Goal: Feedback & Contribution: Submit feedback/report problem

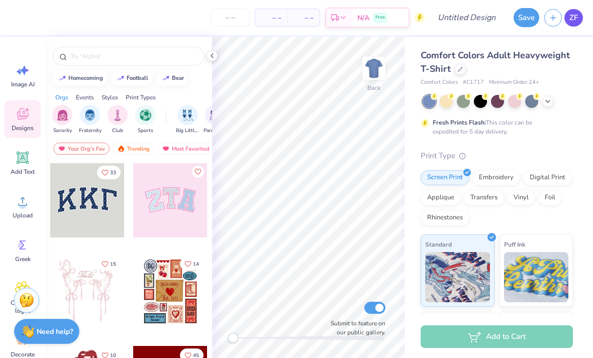
click at [572, 16] on span "ZF" at bounding box center [573, 18] width 9 height 12
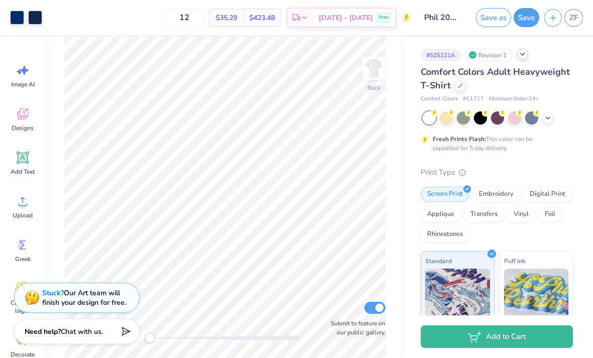
click at [525, 52] on icon at bounding box center [522, 54] width 8 height 8
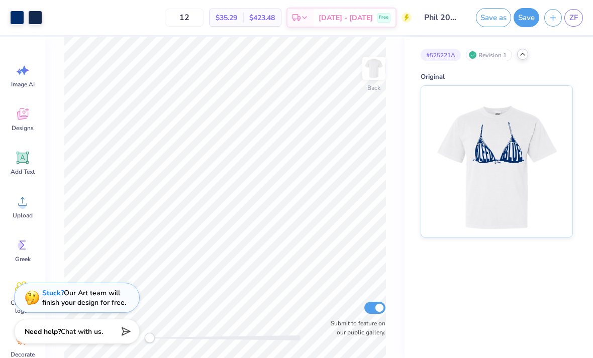
click at [480, 55] on div "Revision 1" at bounding box center [489, 55] width 46 height 13
click at [496, 57] on div "Revision 1" at bounding box center [489, 55] width 46 height 13
click at [520, 53] on icon at bounding box center [522, 54] width 8 height 8
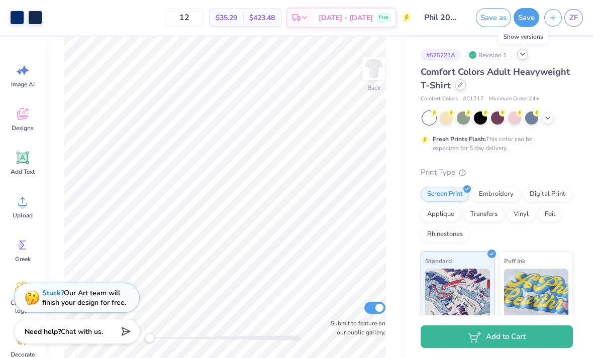
click at [459, 87] on div at bounding box center [459, 84] width 11 height 11
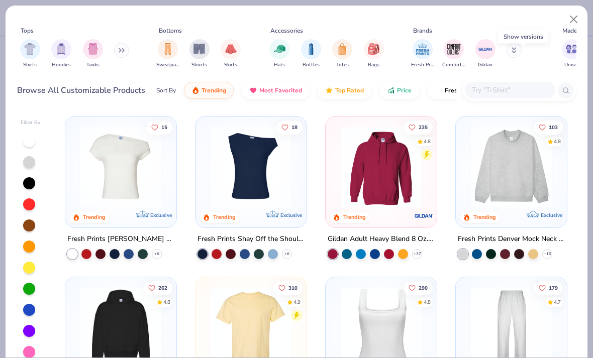
click at [263, 169] on img at bounding box center [250, 167] width 91 height 81
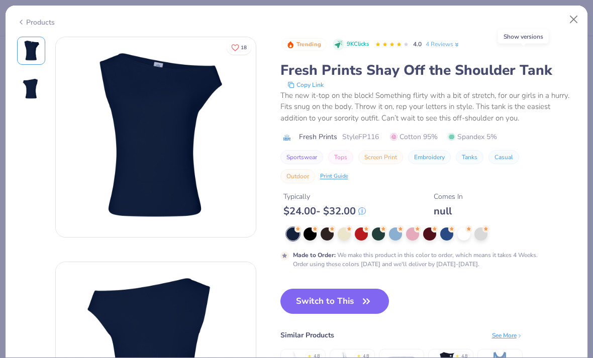
scroll to position [38, 0]
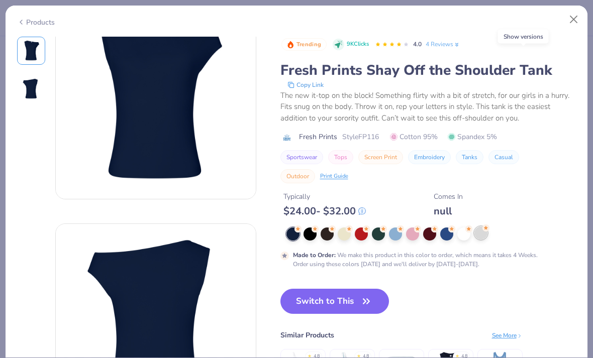
click at [481, 232] on div at bounding box center [480, 232] width 13 height 13
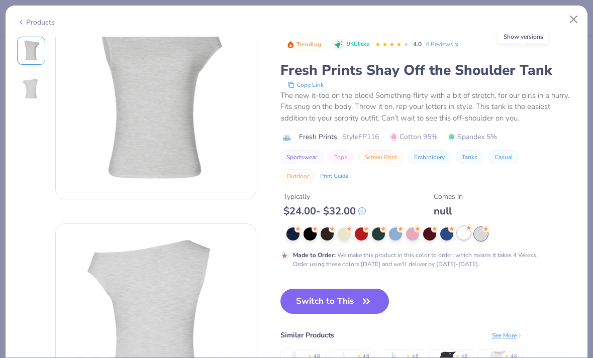
click at [466, 228] on circle at bounding box center [468, 227] width 7 height 7
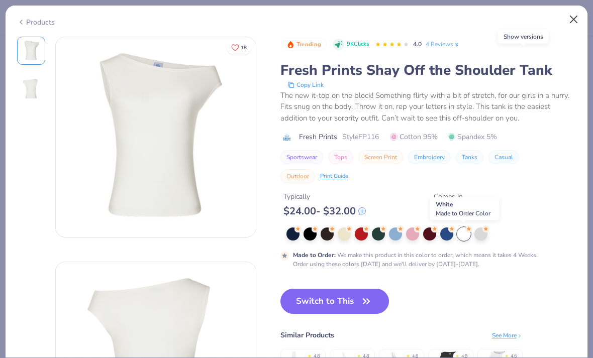
click at [571, 21] on button "Close" at bounding box center [573, 19] width 19 height 19
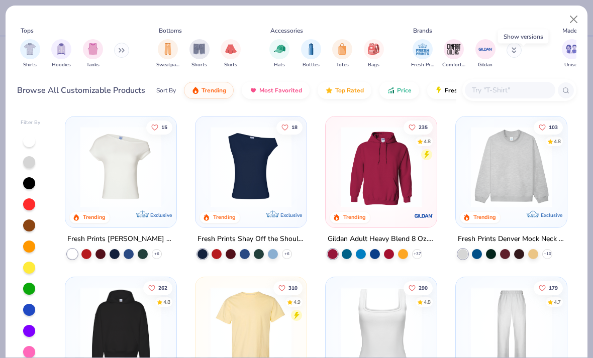
click at [131, 181] on img at bounding box center [120, 167] width 91 height 81
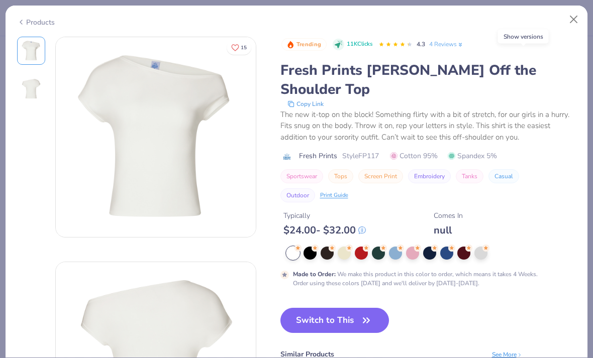
click at [574, 25] on button "Close" at bounding box center [573, 19] width 19 height 19
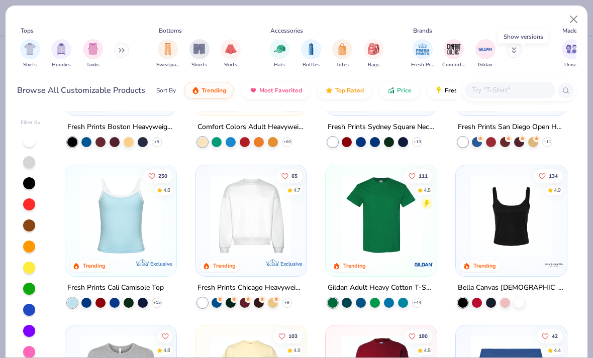
scroll to position [421, 0]
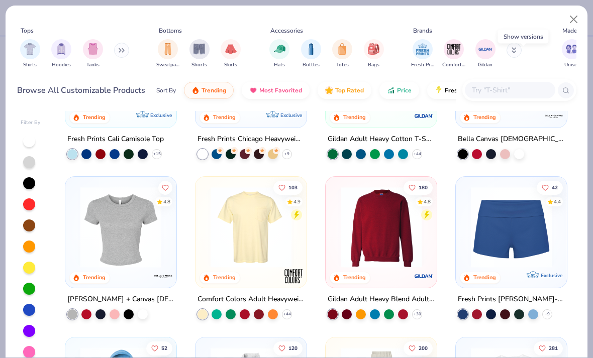
click at [510, 89] on input "text" at bounding box center [509, 90] width 77 height 12
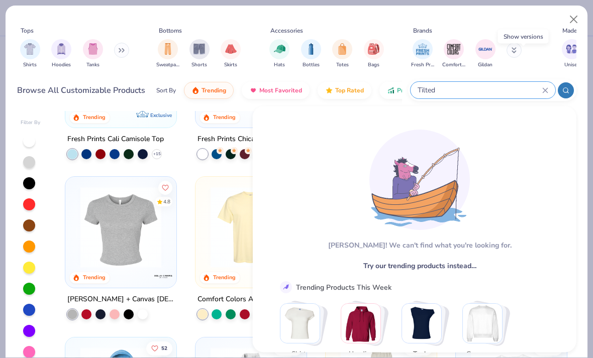
click at [391, 126] on div "[PERSON_NAME]! We can't find what you're looking for. Try our trending products…" at bounding box center [414, 245] width 289 height 251
click at [487, 91] on input "Tilted" at bounding box center [479, 90] width 126 height 12
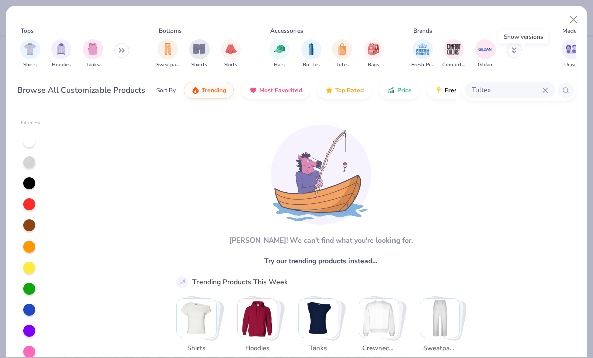
type input "Tultex"
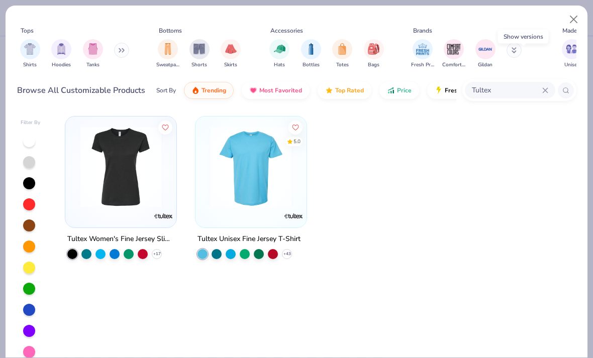
click at [126, 183] on img at bounding box center [120, 167] width 91 height 81
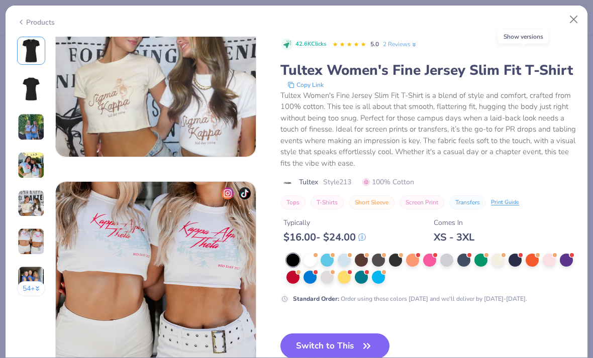
scroll to position [981, 0]
click at [18, 196] on img at bounding box center [31, 203] width 27 height 27
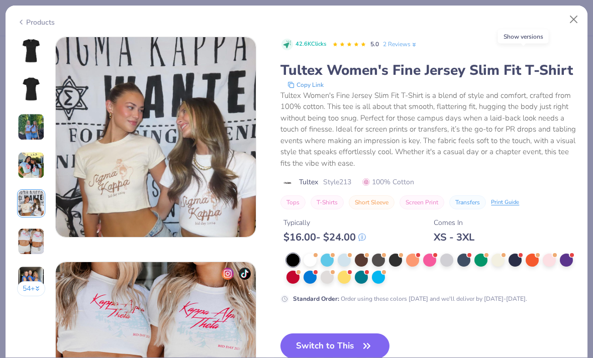
click at [28, 58] on img at bounding box center [31, 51] width 24 height 24
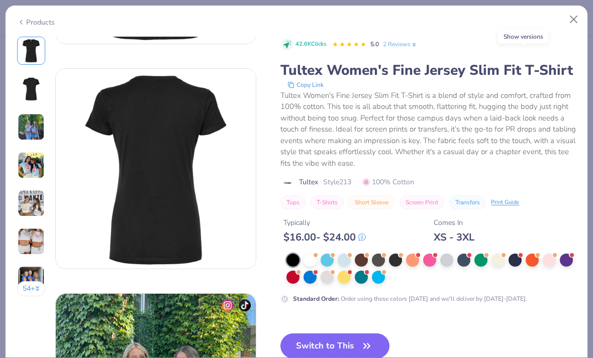
scroll to position [0, 0]
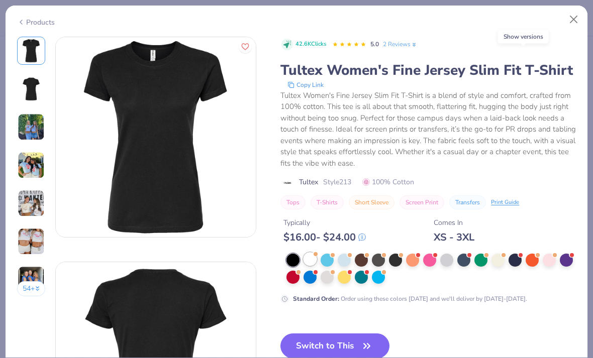
click at [314, 256] on div at bounding box center [309, 259] width 13 height 13
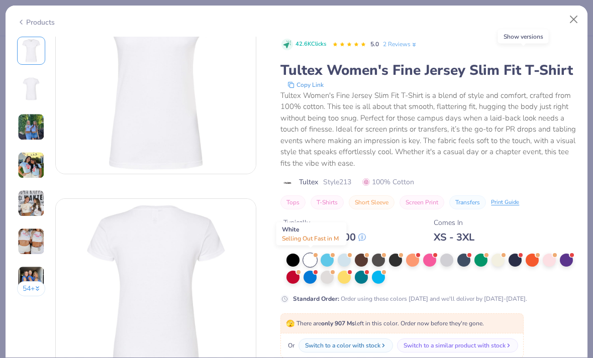
scroll to position [85, 0]
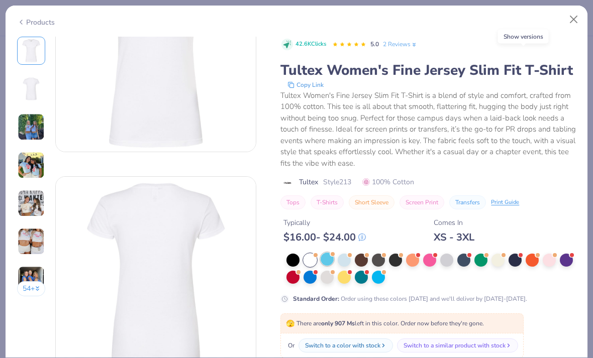
click at [325, 257] on div at bounding box center [326, 259] width 13 height 13
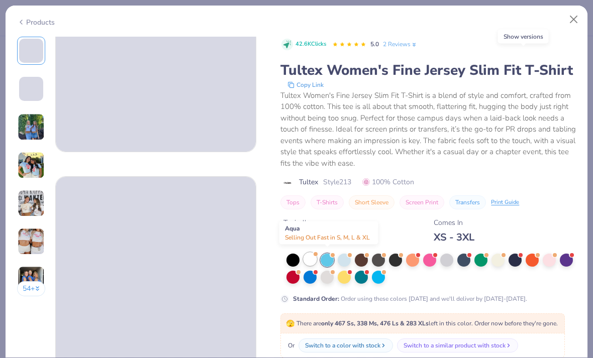
click at [308, 261] on div at bounding box center [309, 259] width 13 height 13
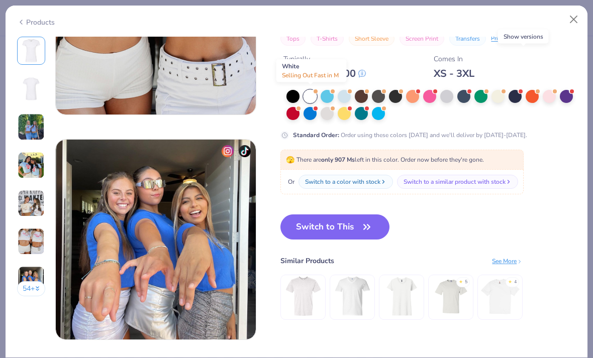
scroll to position [1247, 0]
click at [357, 229] on button "Switch to This" at bounding box center [334, 226] width 109 height 25
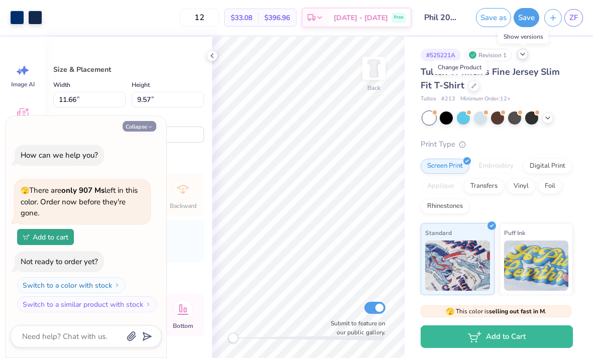
click at [150, 128] on icon "button" at bounding box center [150, 127] width 6 height 6
type textarea "x"
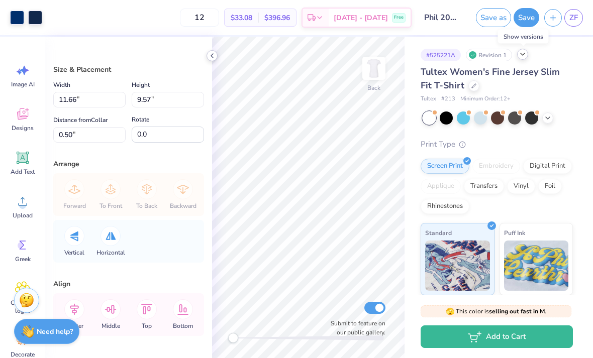
click at [207, 53] on div at bounding box center [211, 55] width 11 height 11
click at [377, 88] on img at bounding box center [374, 68] width 40 height 40
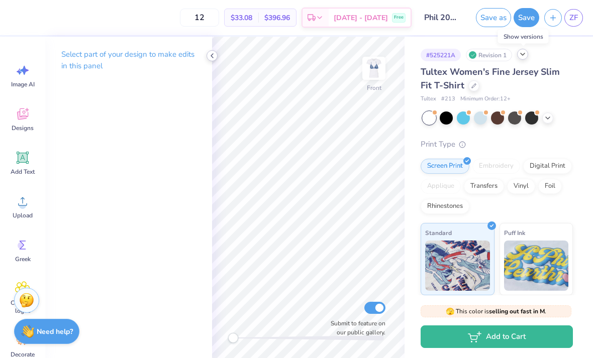
click at [213, 52] on icon at bounding box center [212, 56] width 8 height 8
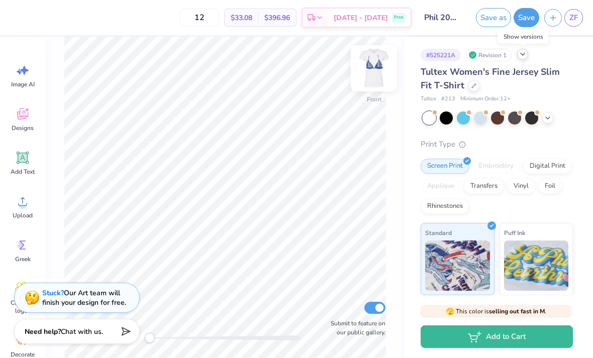
click at [374, 68] on img at bounding box center [374, 68] width 40 height 40
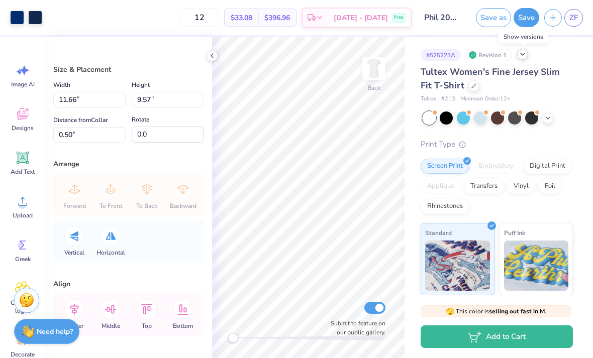
click at [236, 337] on div "Accessibility label" at bounding box center [233, 338] width 10 height 10
type input "9.54"
type input "7.83"
type input "2.24"
type input "10.69"
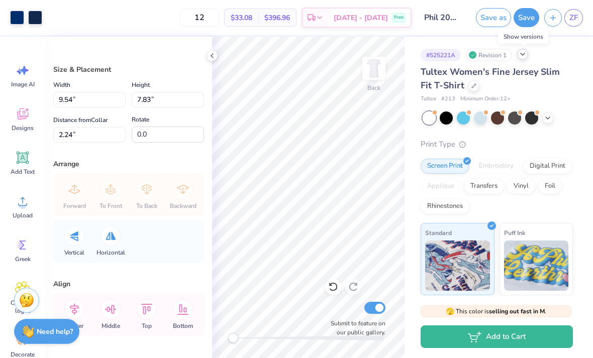
type input "8.77"
type input "1.30"
type input "9.80"
type input "8.04"
type input "0.50"
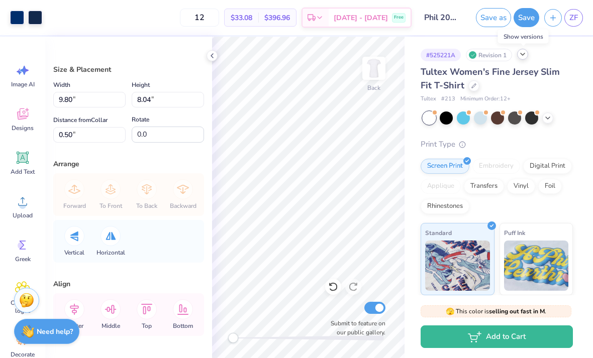
type input "9.56"
type input "7.85"
type input "1.3"
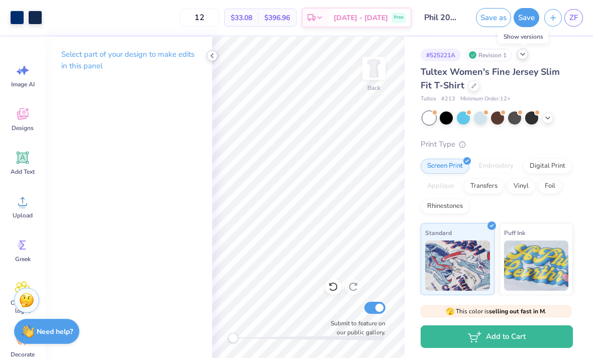
click at [215, 57] on icon at bounding box center [212, 56] width 8 height 8
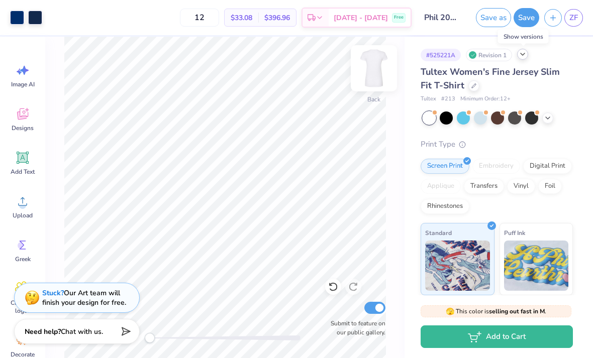
click at [375, 71] on img at bounding box center [374, 68] width 40 height 40
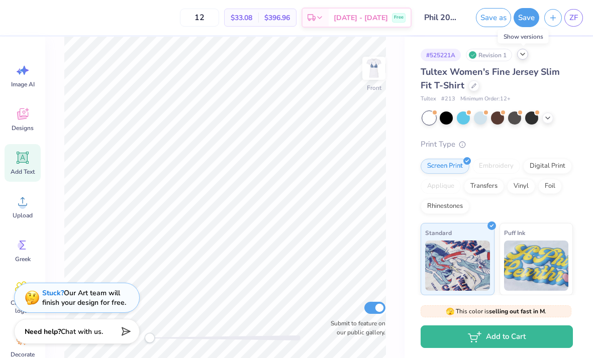
click at [31, 165] on div "Add Text" at bounding box center [23, 163] width 36 height 38
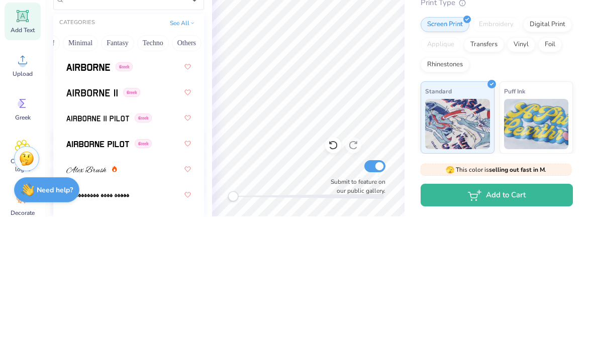
scroll to position [247, 0]
click at [155, 199] on div "Greek" at bounding box center [128, 208] width 125 height 18
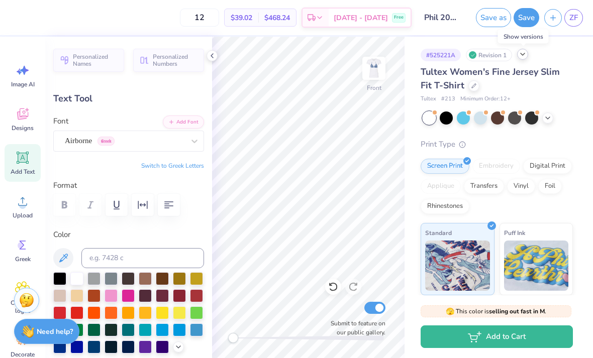
scroll to position [1, 0]
type textarea "T"
type textarea "Spare the Hooters"
click at [162, 343] on div at bounding box center [162, 345] width 13 height 13
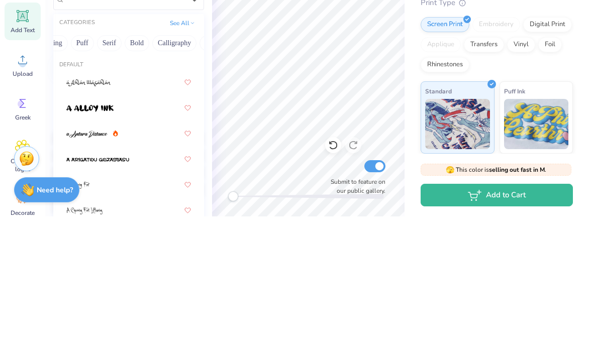
scroll to position [0, 73]
click at [186, 159] on button "See All" at bounding box center [182, 164] width 31 height 10
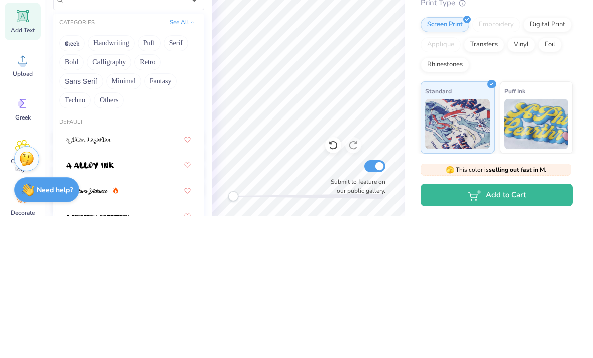
click at [74, 196] on button "Bold" at bounding box center [71, 204] width 25 height 16
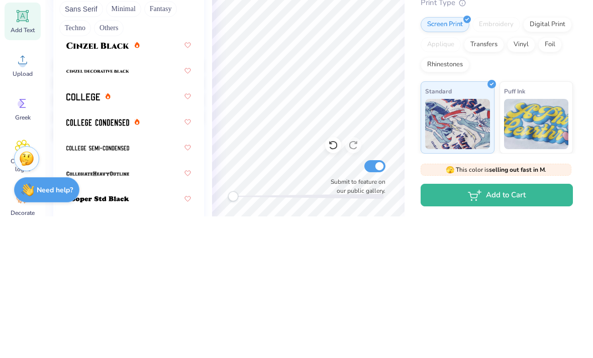
scroll to position [113, 0]
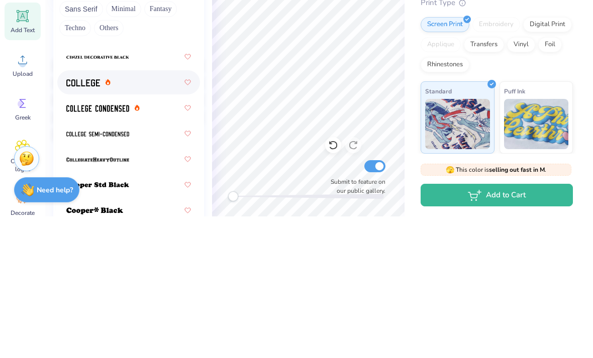
click at [148, 215] on div at bounding box center [128, 224] width 125 height 18
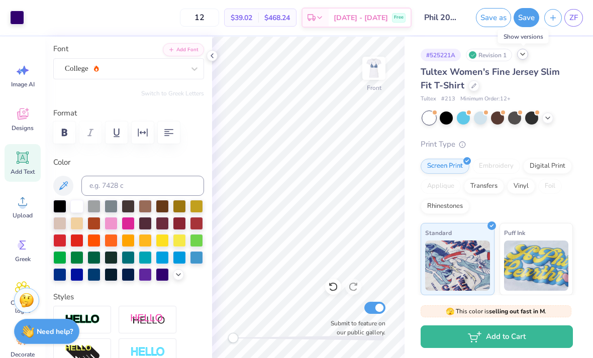
type input "12.83"
type input "1.08"
type input "2.22"
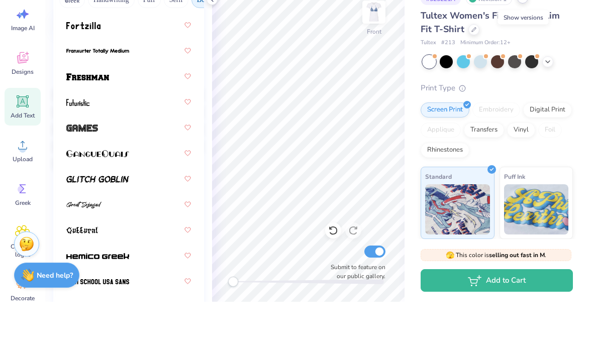
scroll to position [502, 0]
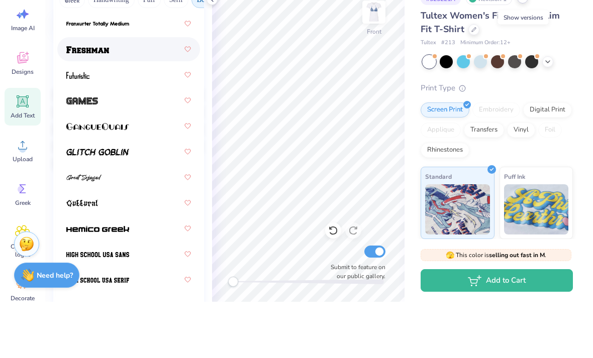
click at [155, 96] on div at bounding box center [128, 105] width 125 height 18
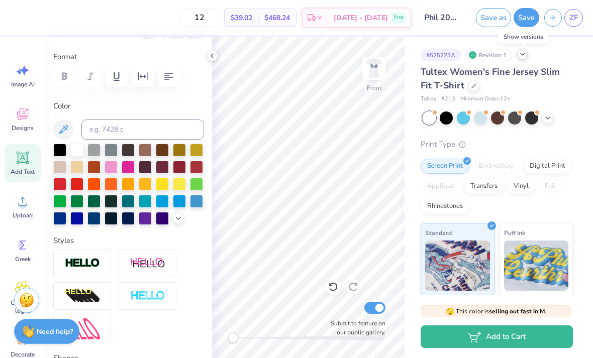
type input "1.11"
type input "2.21"
click at [81, 220] on div at bounding box center [76, 217] width 13 height 13
click at [213, 58] on icon at bounding box center [212, 56] width 8 height 8
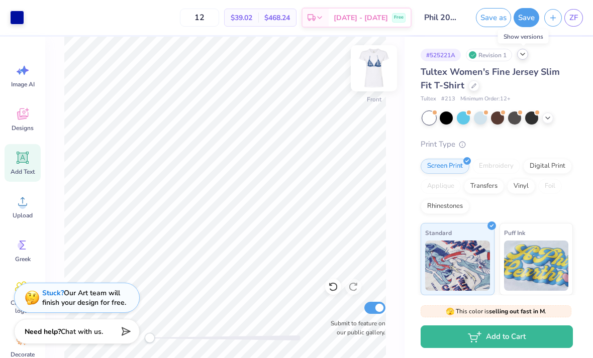
click at [374, 66] on img at bounding box center [374, 68] width 40 height 40
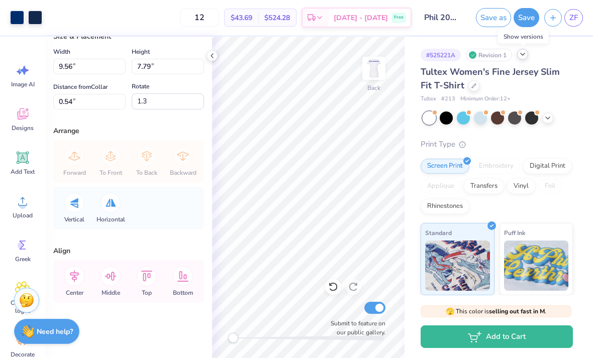
scroll to position [33, 0]
click at [375, 68] on img at bounding box center [374, 68] width 40 height 40
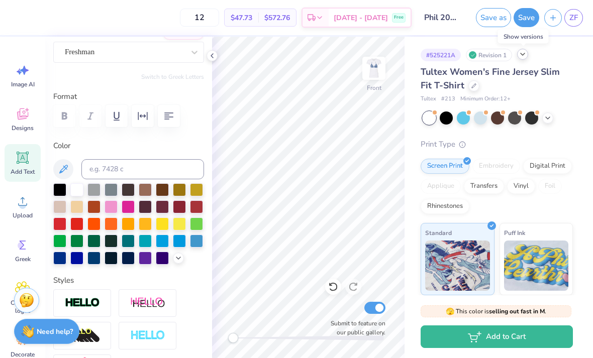
scroll to position [91, 0]
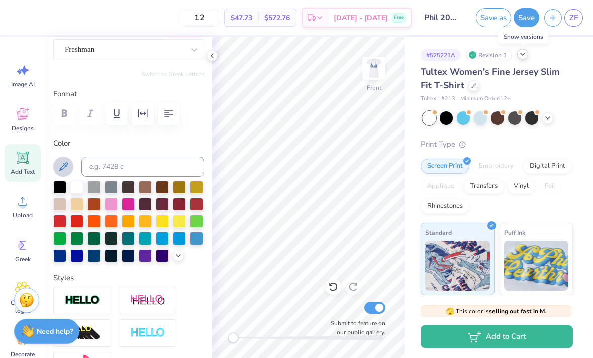
click at [71, 169] on button at bounding box center [63, 167] width 20 height 20
type input "12.82"
type input "1.12"
type input "2.20"
click at [376, 66] on img at bounding box center [374, 68] width 40 height 40
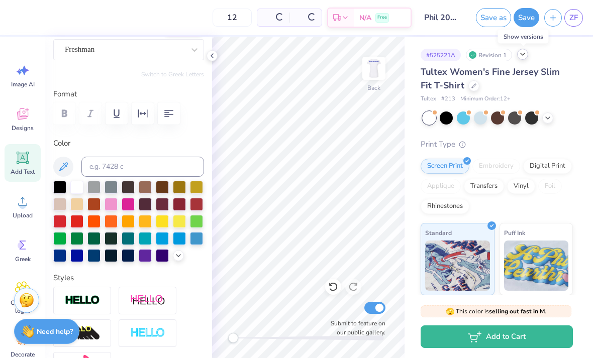
type input "12.65"
type input "1.09"
type input "0.53"
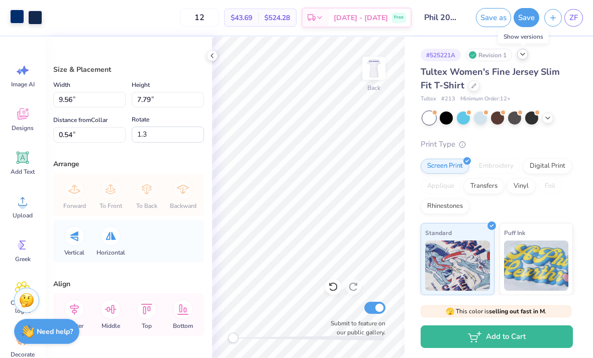
click at [20, 14] on div at bounding box center [17, 17] width 14 height 14
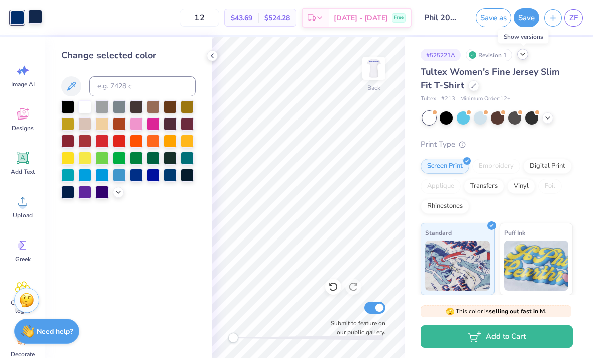
click at [36, 16] on div at bounding box center [35, 17] width 14 height 14
click at [372, 77] on img at bounding box center [374, 68] width 40 height 40
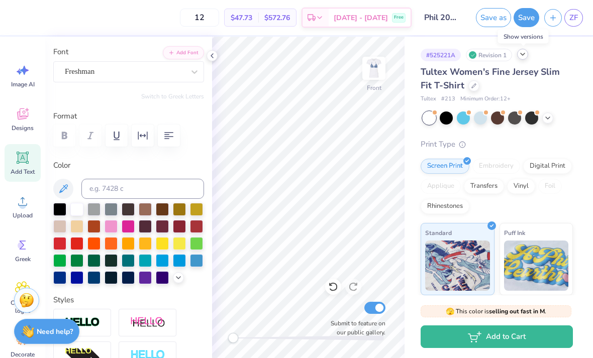
scroll to position [71, 0]
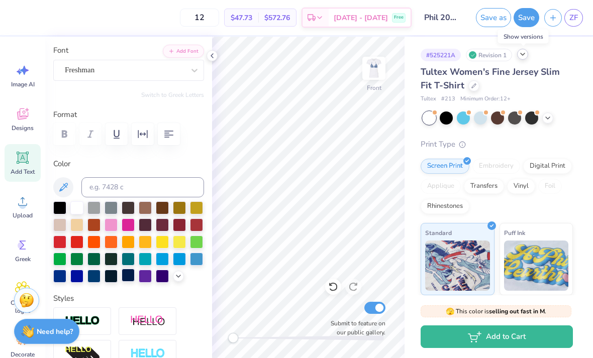
click at [128, 278] on div at bounding box center [128, 275] width 13 height 13
click at [66, 183] on icon at bounding box center [63, 187] width 9 height 9
click at [372, 70] on img at bounding box center [374, 68] width 40 height 40
type input "12.65"
type input "1.09"
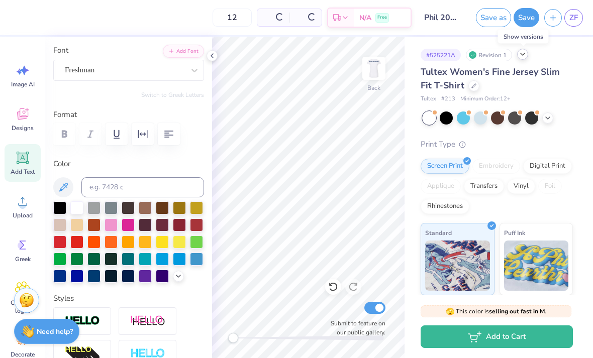
type input "0.53"
click at [66, 187] on icon at bounding box center [63, 187] width 12 height 12
click at [37, 16] on div at bounding box center [35, 17] width 14 height 14
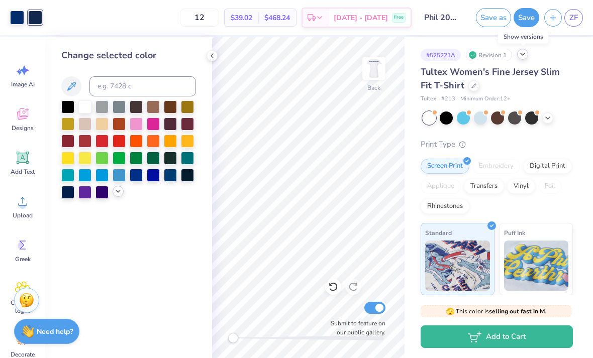
click at [115, 198] on div at bounding box center [128, 149] width 135 height 98
click at [375, 66] on img at bounding box center [374, 68] width 40 height 40
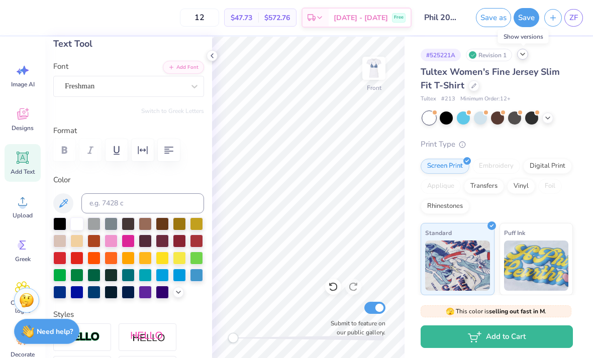
scroll to position [85, 0]
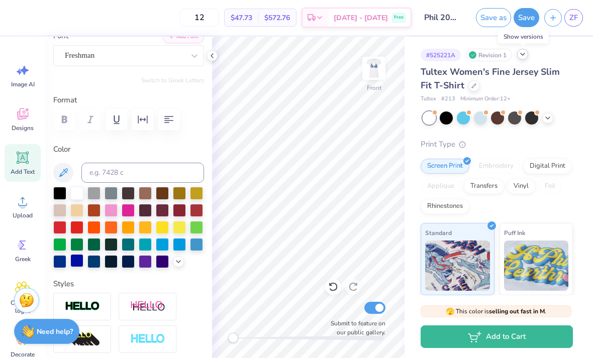
click at [81, 259] on div at bounding box center [76, 260] width 13 height 13
click at [99, 258] on div at bounding box center [93, 260] width 13 height 13
click at [169, 270] on div "Personalized Names Personalized Numbers Text Tool Add Font Font Freshman Switch…" at bounding box center [128, 197] width 167 height 321
click at [175, 262] on icon at bounding box center [178, 261] width 8 height 8
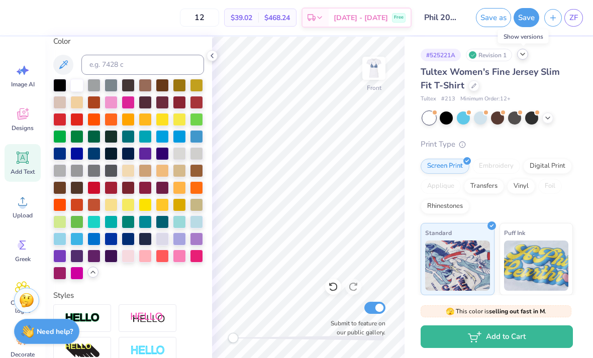
scroll to position [204, 0]
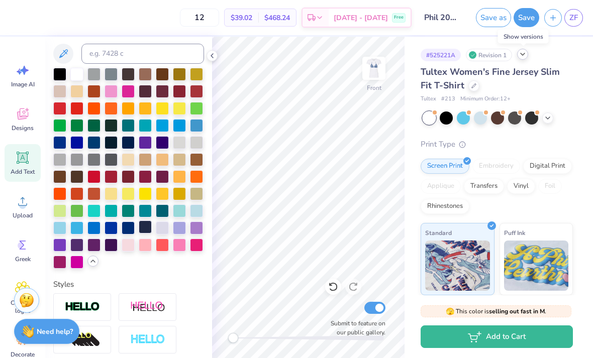
click at [147, 228] on div at bounding box center [145, 226] width 13 height 13
click at [127, 232] on div at bounding box center [128, 226] width 13 height 13
type textarea "Spare the Hooters"
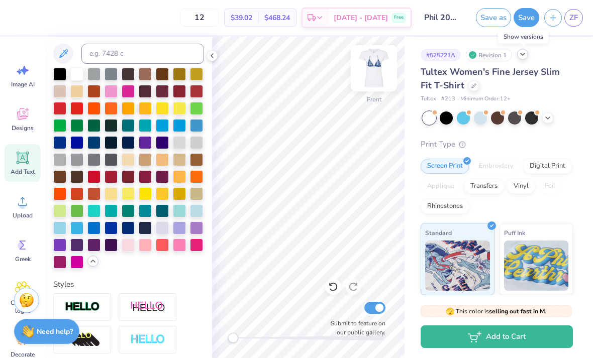
click at [377, 84] on img at bounding box center [374, 68] width 40 height 40
click at [379, 69] on img at bounding box center [374, 68] width 40 height 40
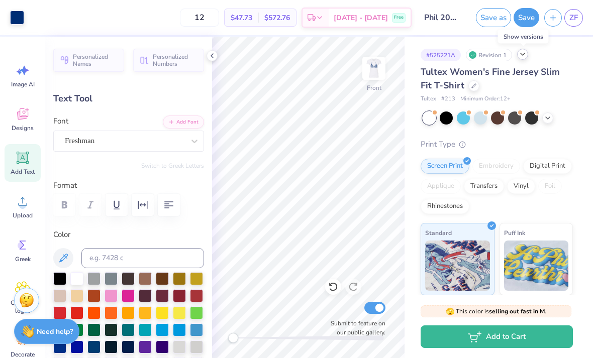
scroll to position [0, 0]
click at [30, 164] on div "Add Text" at bounding box center [23, 163] width 36 height 38
type input "5.07"
type input "1.47"
type input "11.77"
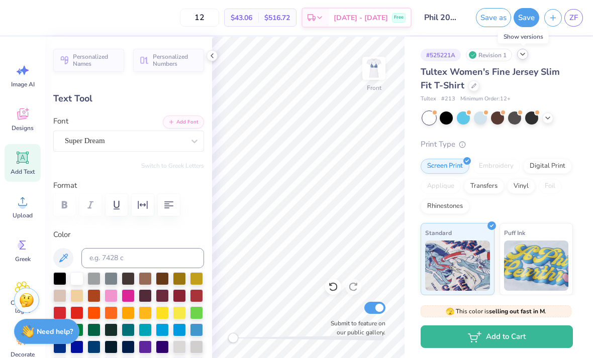
scroll to position [1, 0]
type input "12.83"
type input "1.11"
type input "2.21"
type input "5.07"
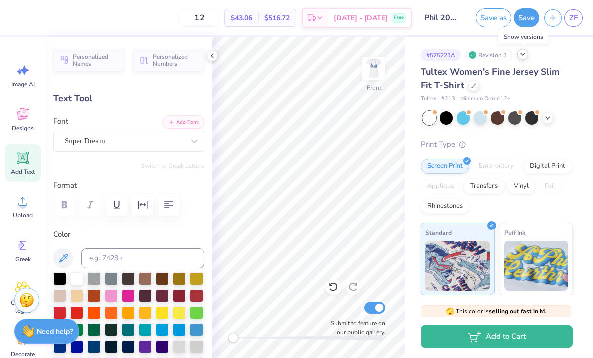
type input "1.47"
type input "11.77"
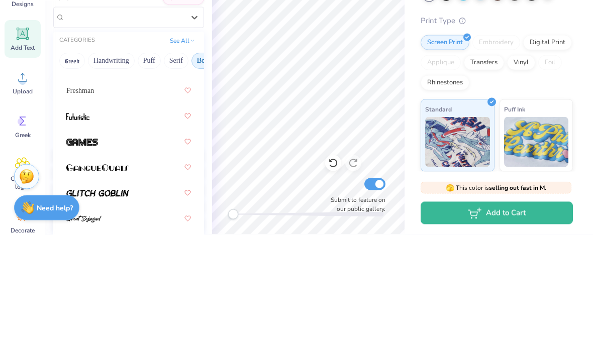
scroll to position [521, 0]
click at [146, 206] on div "Freshman" at bounding box center [128, 215] width 125 height 18
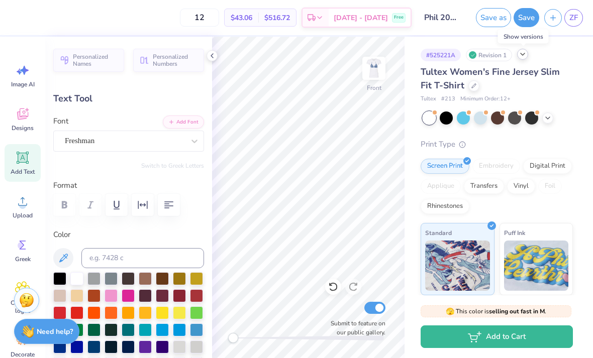
scroll to position [1, 2]
type textarea "TEKapppaT"
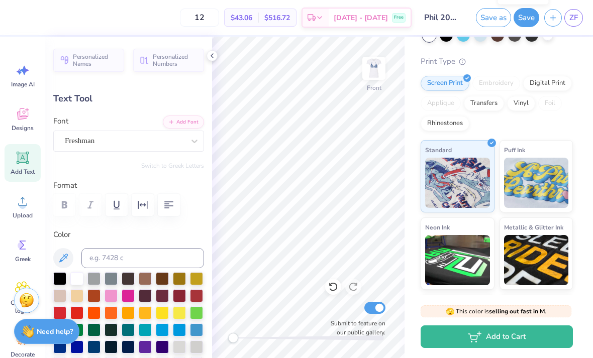
scroll to position [79, 0]
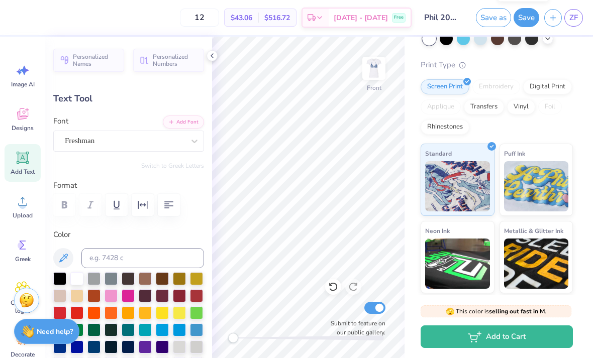
type input "12.83"
type input "1.11"
type input "2.21"
type input "12.65"
type input "1.75"
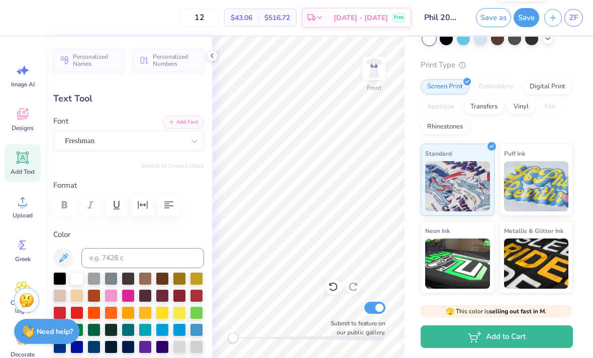
type input "11.63"
type textarea "pppaT"
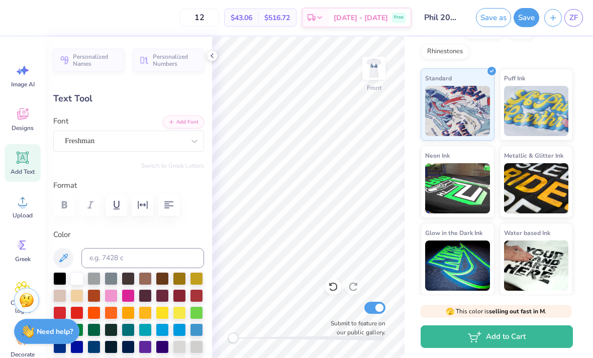
scroll to position [154, 0]
type input "6.48"
type textarea "Kappa Kappa GammeT"
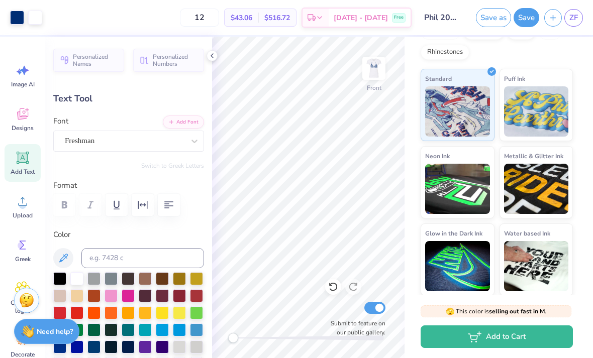
type input "12.83"
type input "0.92"
type input "12.04"
type textarea "Kappa Kappa"
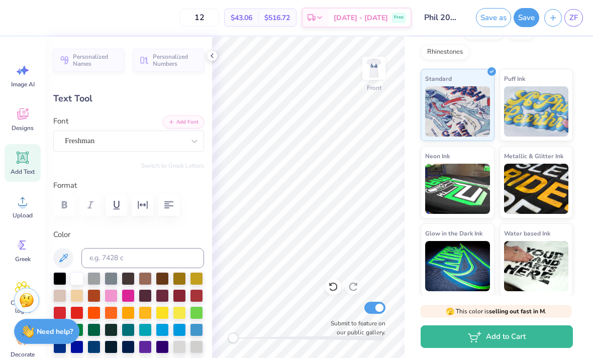
scroll to position [1, 3]
type input "7.79"
type textarea "Kappa Kappa Gamma 2025"
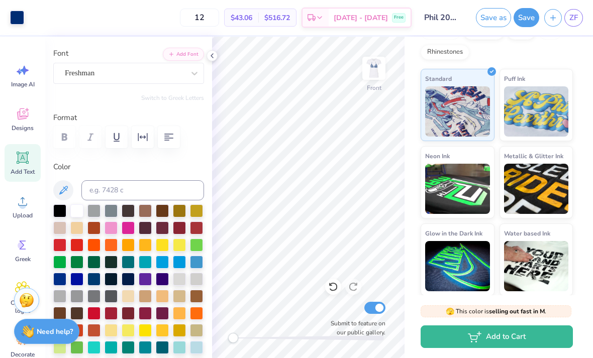
scroll to position [74, 0]
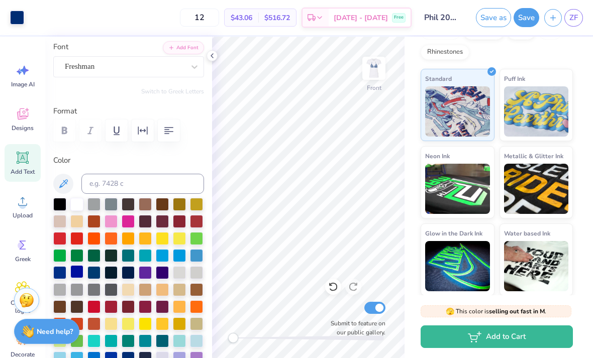
click at [77, 269] on div at bounding box center [76, 271] width 13 height 13
click at [212, 55] on icon at bounding box center [212, 56] width 8 height 8
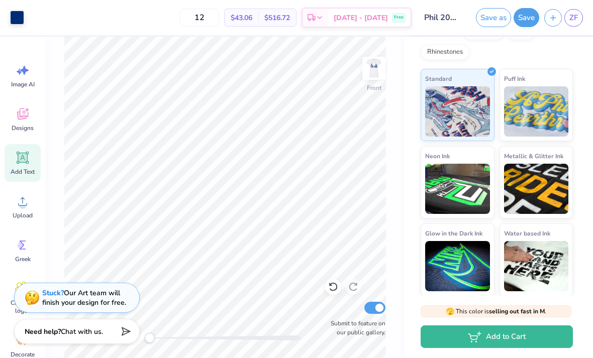
click at [20, 167] on div "Add Text" at bounding box center [23, 163] width 36 height 38
type input "5.07"
type input "1.47"
type input "11.77"
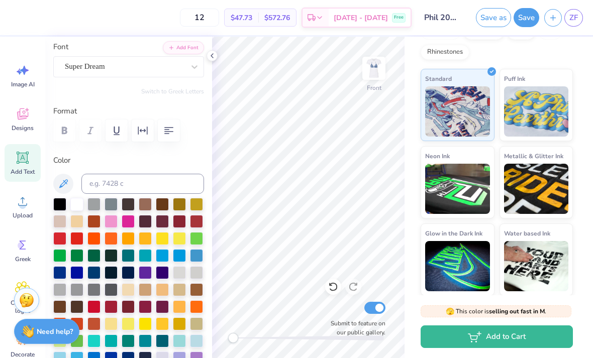
scroll to position [1, 0]
type textarea "EXT"
click at [331, 289] on icon at bounding box center [333, 287] width 10 height 10
click at [329, 281] on div at bounding box center [333, 287] width 16 height 16
click at [333, 288] on icon at bounding box center [333, 287] width 10 height 10
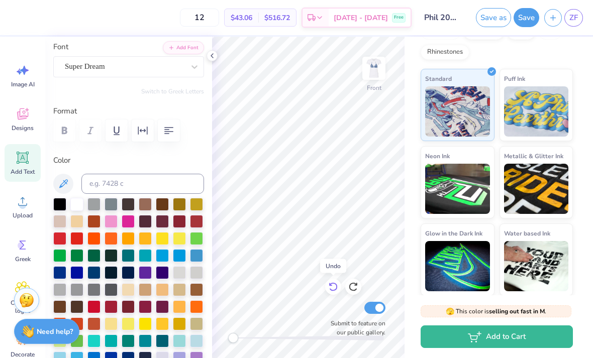
click at [334, 286] on icon at bounding box center [333, 287] width 10 height 10
type input "11.77"
click at [336, 287] on icon at bounding box center [333, 287] width 10 height 10
click at [333, 284] on icon at bounding box center [332, 287] width 9 height 9
type input "12.82"
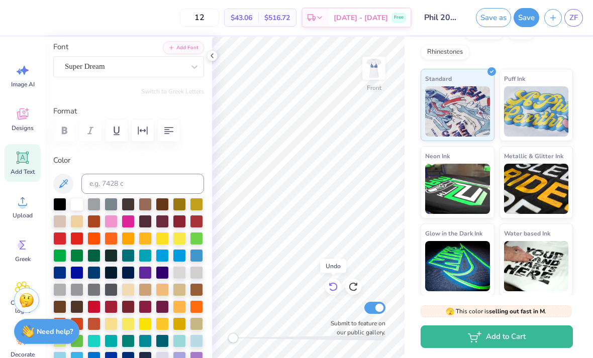
type input "0.76"
type input "3.84"
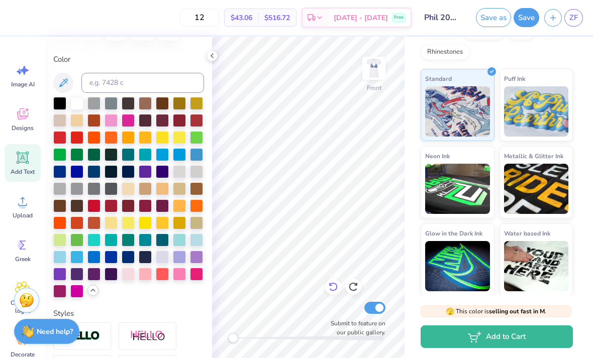
scroll to position [176, 0]
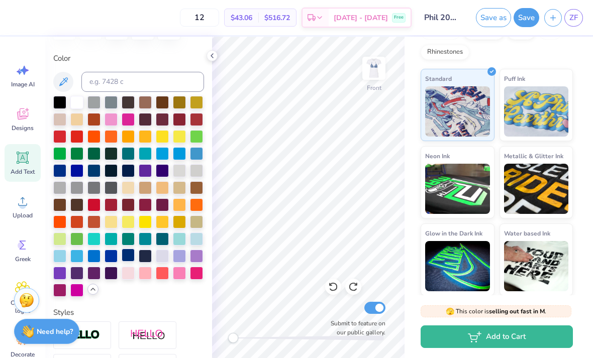
click at [133, 258] on div at bounding box center [128, 255] width 13 height 13
click at [116, 255] on div at bounding box center [110, 255] width 13 height 13
click at [149, 254] on div at bounding box center [145, 255] width 13 height 13
click at [128, 257] on div at bounding box center [128, 255] width 13 height 13
click at [116, 258] on div at bounding box center [110, 255] width 13 height 13
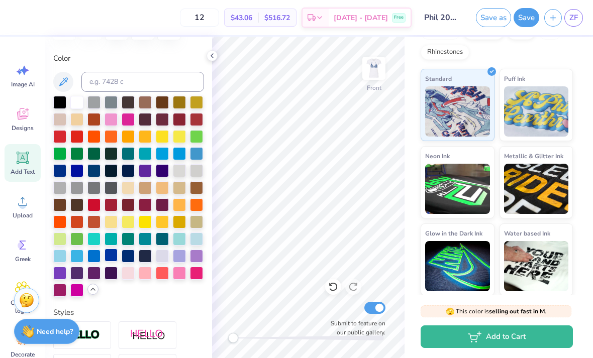
type input "10.61"
type input "0.63"
click at [212, 54] on polyline at bounding box center [212, 56] width 2 height 4
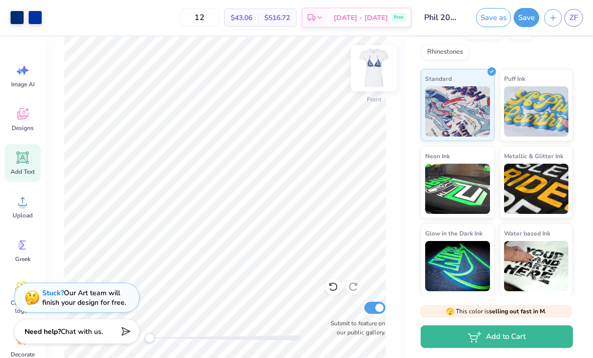
click at [378, 69] on img at bounding box center [374, 68] width 40 height 40
click at [373, 83] on img at bounding box center [374, 68] width 40 height 40
click at [377, 77] on img at bounding box center [374, 68] width 40 height 40
click at [101, 294] on div "Stuck? Our Art team will finish your design for free." at bounding box center [84, 296] width 84 height 19
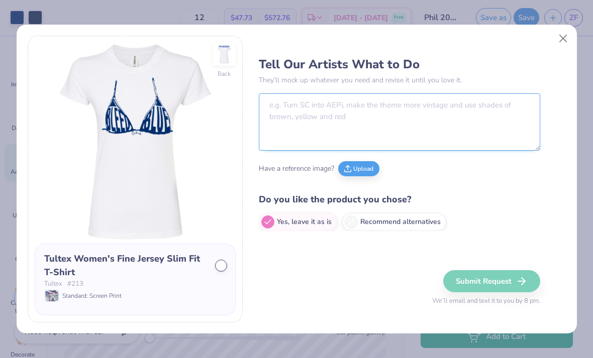
click at [438, 113] on textarea at bounding box center [399, 121] width 281 height 57
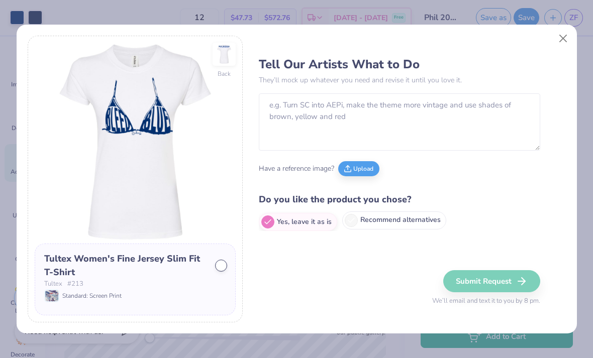
click at [412, 214] on label "Recommend alternatives" at bounding box center [394, 220] width 104 height 18
click at [265, 218] on input "Recommend alternatives" at bounding box center [262, 221] width 7 height 7
radio input "true"
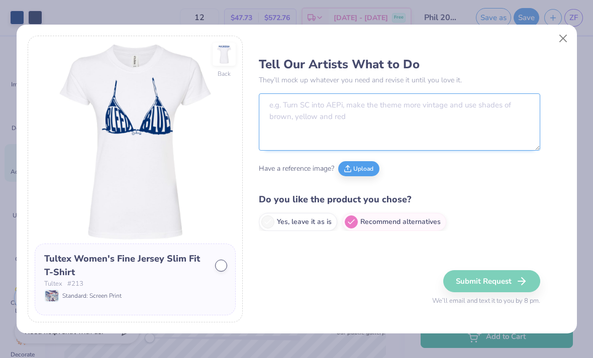
click at [472, 100] on textarea at bounding box center [399, 121] width 281 height 57
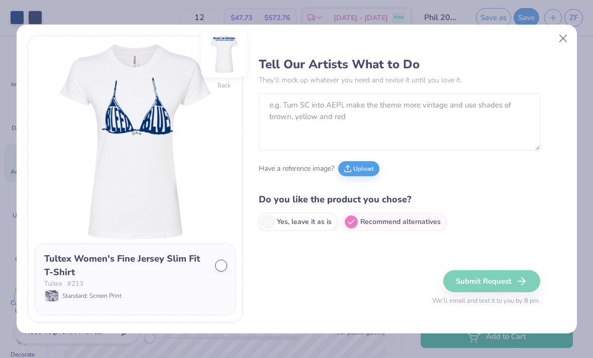
click at [229, 52] on img at bounding box center [224, 54] width 46 height 46
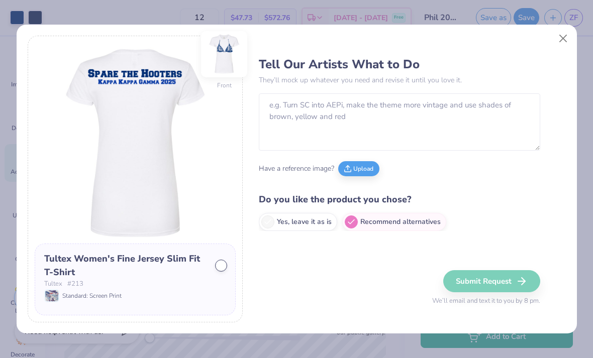
click at [219, 62] on img at bounding box center [224, 54] width 46 height 46
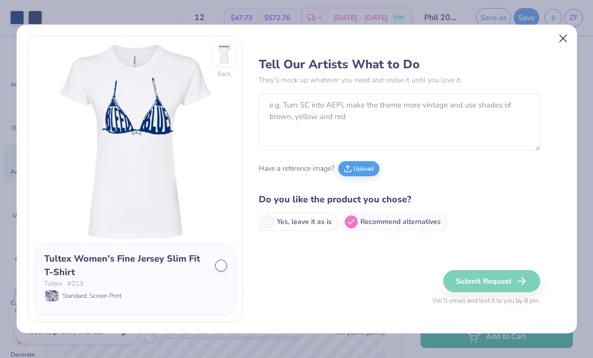
click at [562, 30] on button "Close" at bounding box center [562, 38] width 19 height 19
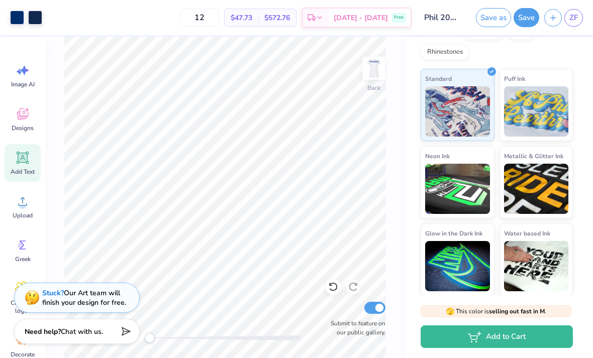
radio input "true"
click at [375, 73] on img at bounding box center [374, 68] width 40 height 40
type input "12.83"
type input "1.11"
type input "2.21"
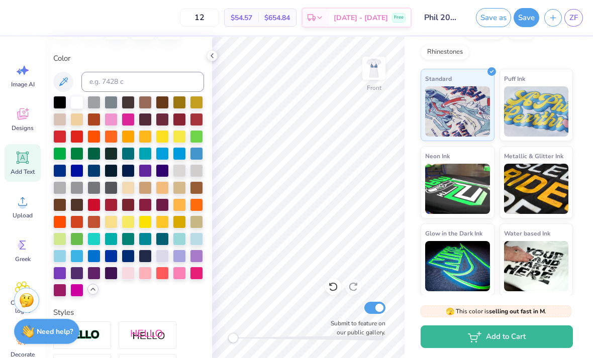
type input "10.61"
type input "0.63"
type input "3.63"
type input "12.83"
type input "1.11"
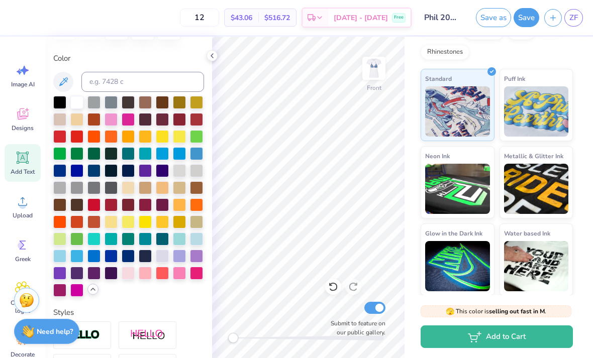
type input "2.21"
type input "10.61"
type input "0.63"
type input "5.39"
type input "12.83"
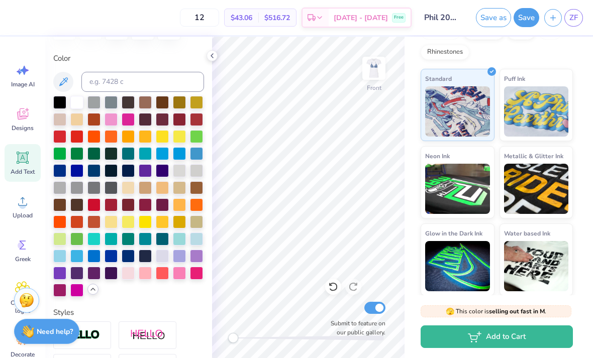
type input "1.11"
type input "2.21"
type input "10.61"
type input "0.63"
type input "5.39"
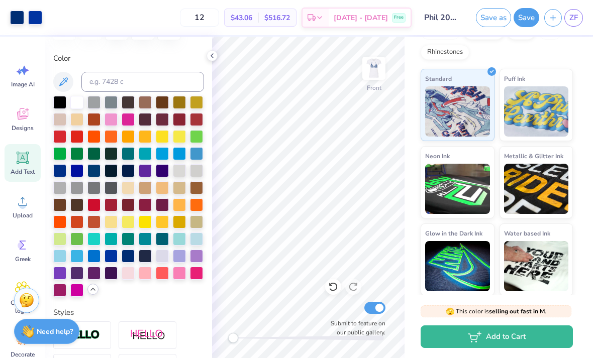
type input "12.83"
type input "1.11"
type input "3.00"
type input "10.61"
type input "0.63"
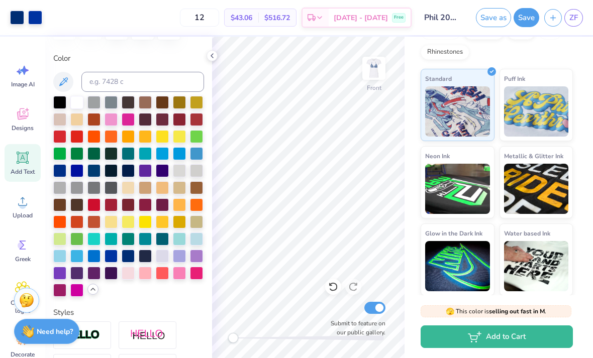
type input "4.40"
click at [377, 72] on img at bounding box center [374, 68] width 40 height 40
type input "10.46"
type input "0.62"
type input "0.88"
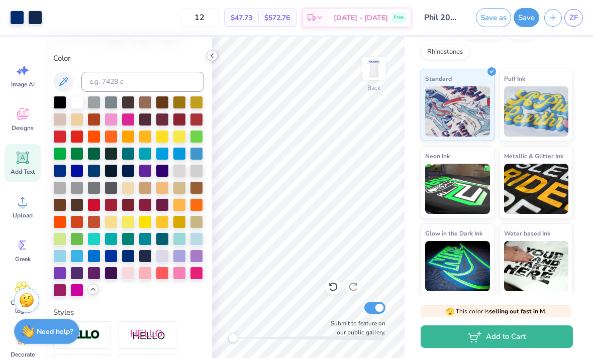
click at [211, 56] on polyline at bounding box center [212, 56] width 2 height 4
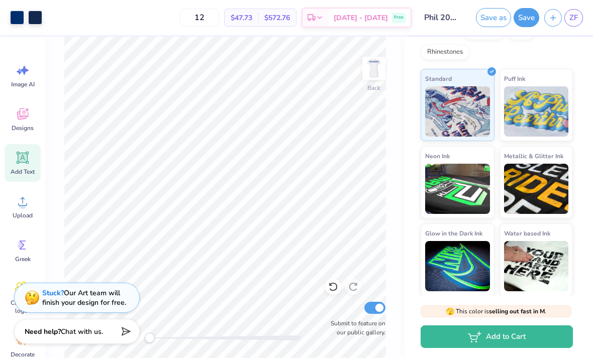
click at [252, 17] on span "$47.73" at bounding box center [241, 18] width 22 height 11
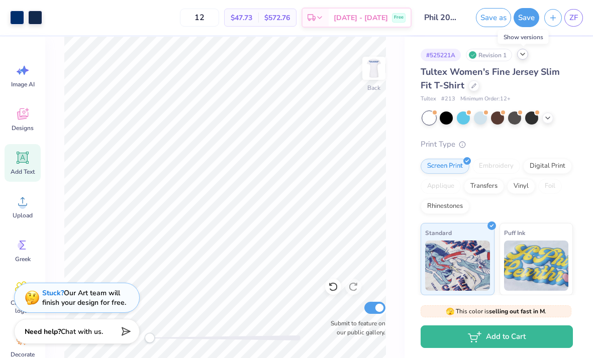
scroll to position [0, 0]
click at [468, 87] on div at bounding box center [473, 84] width 11 height 11
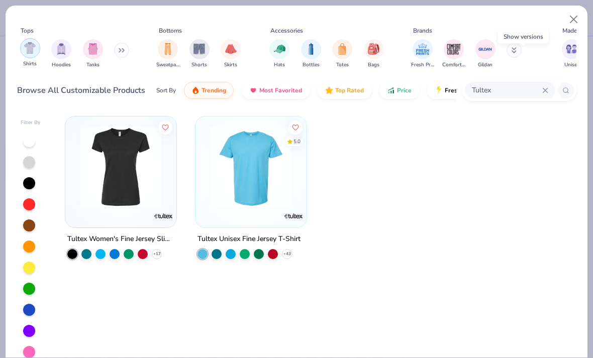
click at [30, 53] on img "filter for Shirts" at bounding box center [30, 48] width 12 height 12
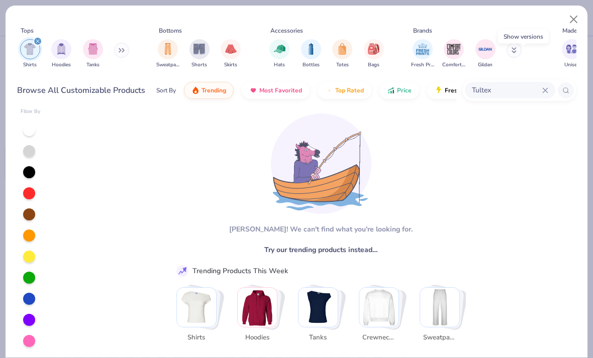
click at [321, 307] on img "Stack Card Button Tanks" at bounding box center [317, 307] width 39 height 39
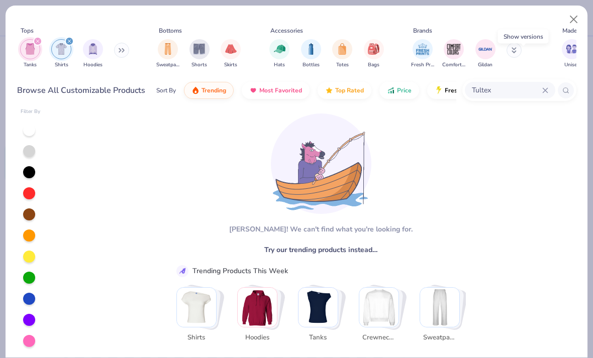
scroll to position [11, 0]
click at [320, 302] on img "Stack Card Button Tanks" at bounding box center [317, 307] width 39 height 39
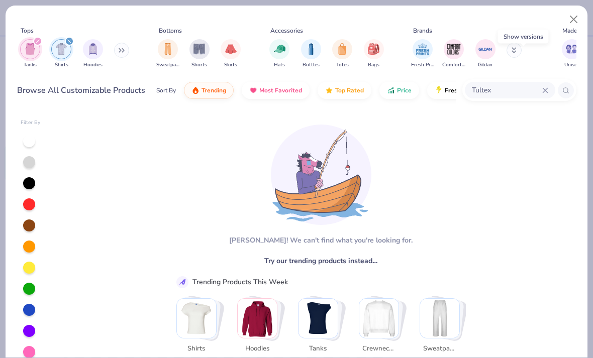
scroll to position [0, 0]
click at [72, 42] on div "filter for Shirts" at bounding box center [69, 41] width 9 height 9
click at [540, 85] on input "Tultex" at bounding box center [506, 90] width 71 height 12
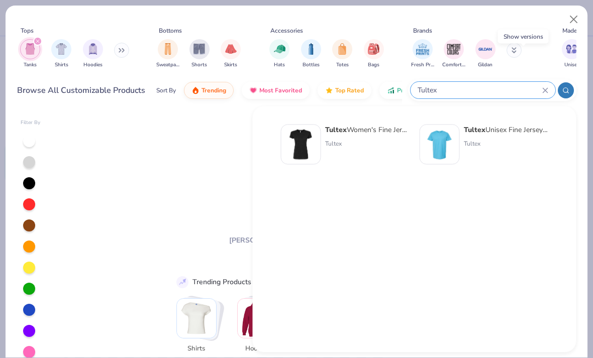
click at [540, 93] on input "Tultex" at bounding box center [479, 90] width 126 height 12
click at [552, 87] on div "Tultex" at bounding box center [482, 90] width 145 height 17
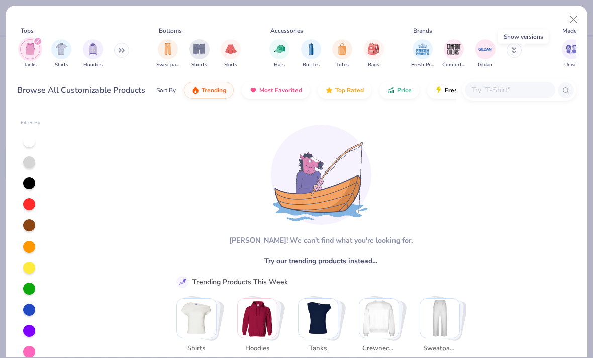
click at [546, 90] on input "text" at bounding box center [509, 90] width 77 height 12
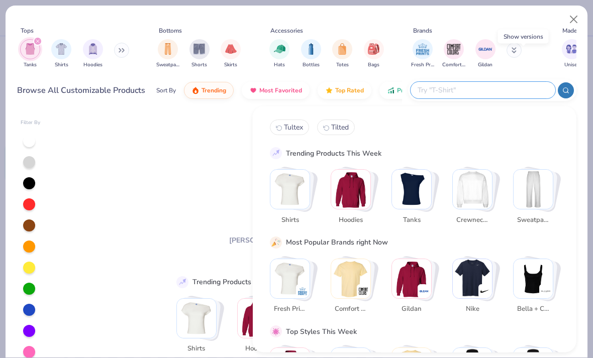
click at [25, 53] on img "filter for Tanks" at bounding box center [30, 49] width 11 height 12
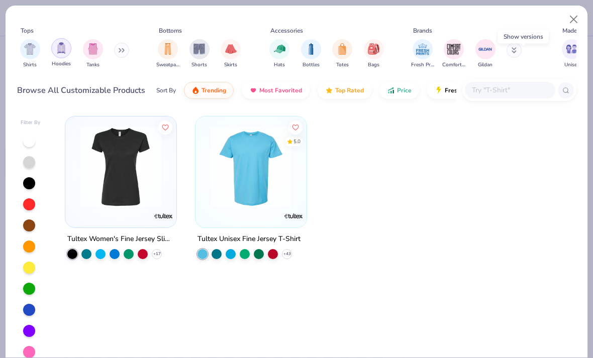
click at [65, 47] on img "filter for Hoodies" at bounding box center [61, 48] width 11 height 12
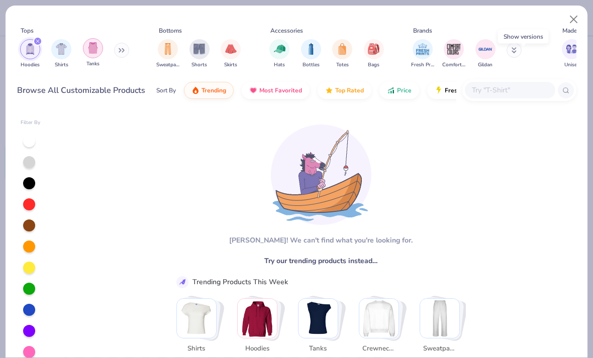
click at [94, 49] on img "filter for Tanks" at bounding box center [92, 48] width 11 height 12
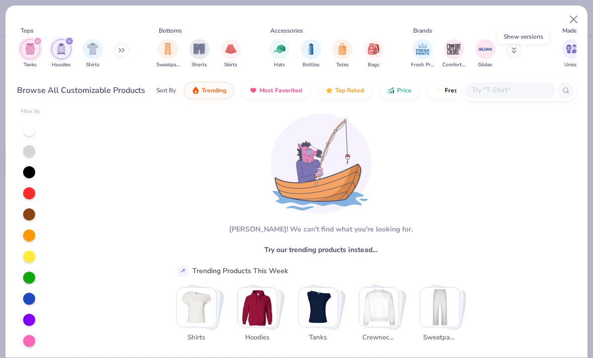
scroll to position [27, 0]
click at [510, 85] on input "text" at bounding box center [509, 90] width 77 height 12
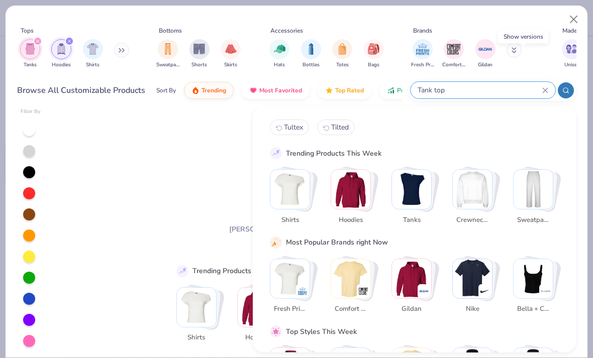
type input "Tank top"
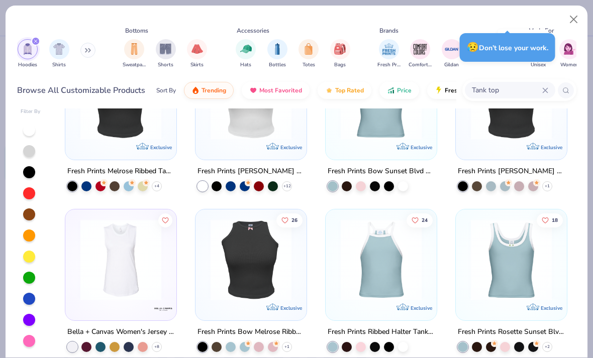
scroll to position [146, 0]
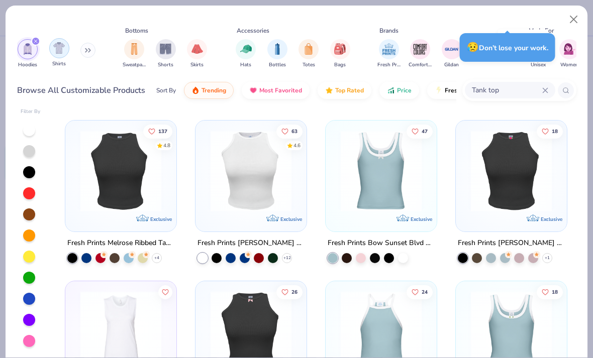
click at [67, 43] on div "filter for Shirts" at bounding box center [59, 48] width 20 height 20
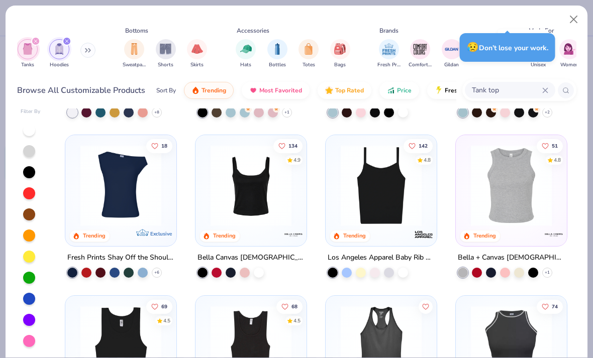
scroll to position [460, 0]
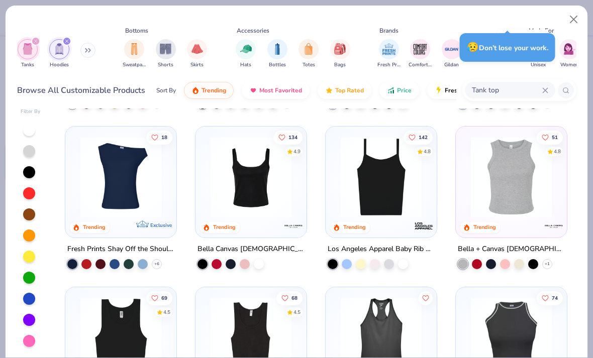
click at [144, 203] on img at bounding box center [120, 177] width 91 height 81
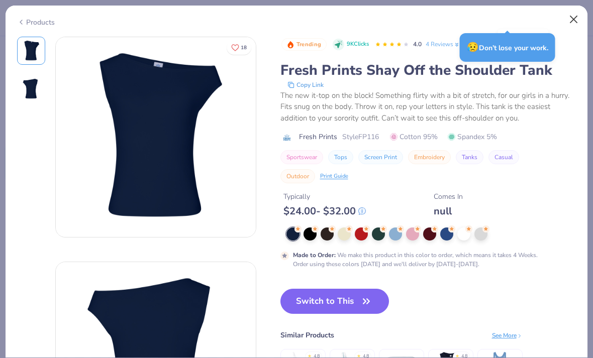
click at [578, 21] on button "Close" at bounding box center [573, 19] width 19 height 19
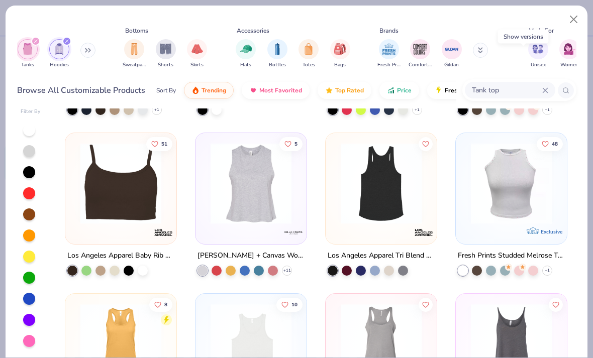
scroll to position [742, 0]
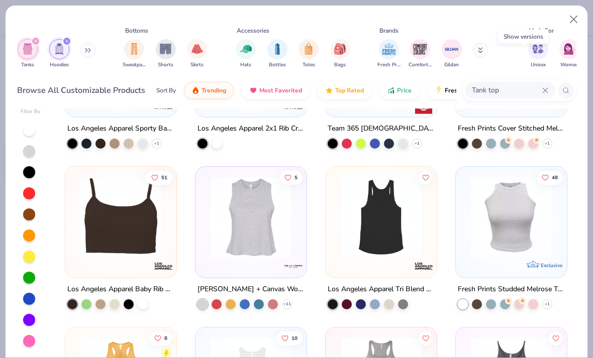
click at [66, 46] on div "filter for Hoodies" at bounding box center [66, 41] width 9 height 9
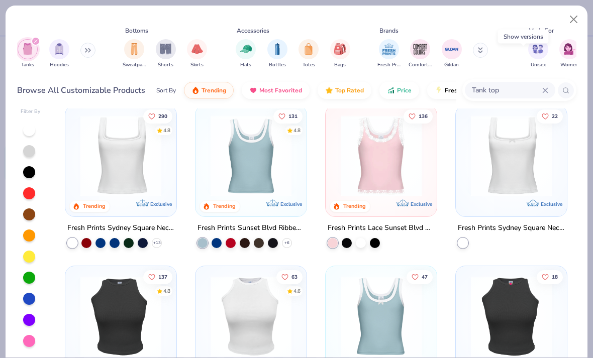
click at [35, 43] on icon "filter for Tanks" at bounding box center [36, 41] width 4 height 4
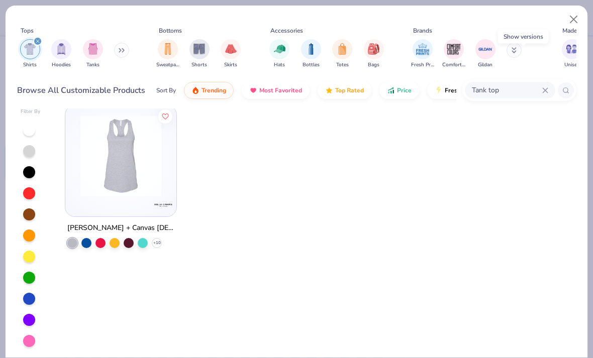
click at [544, 92] on icon at bounding box center [545, 90] width 6 height 6
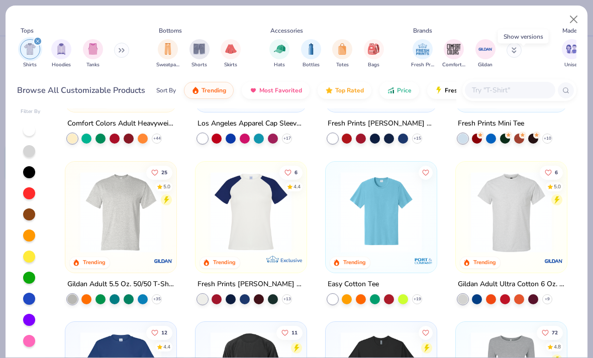
scroll to position [269, 0]
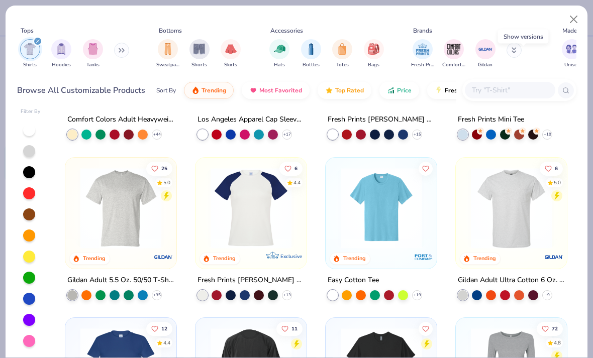
click at [333, 295] on div at bounding box center [332, 295] width 10 height 10
click at [397, 225] on img at bounding box center [380, 207] width 91 height 81
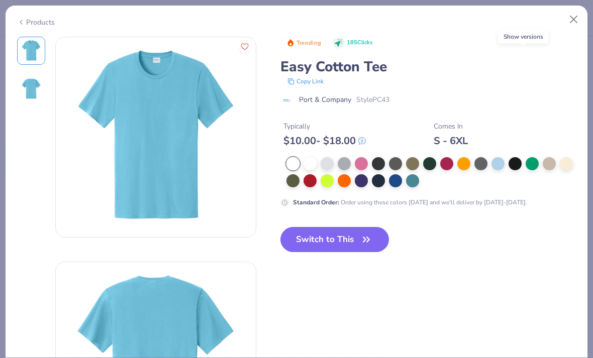
click at [297, 163] on div at bounding box center [292, 163] width 13 height 13
click at [381, 119] on div "Typically $ 10.00 - $ 18.00 Comes In S - 6XL" at bounding box center [428, 130] width 296 height 34
click at [294, 157] on div at bounding box center [292, 163] width 13 height 13
click at [309, 164] on div at bounding box center [309, 162] width 13 height 13
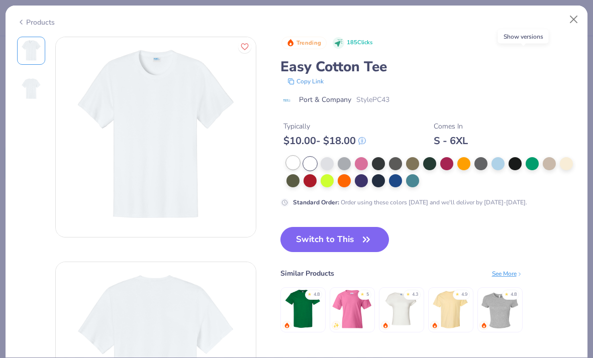
click at [293, 159] on div at bounding box center [292, 162] width 13 height 13
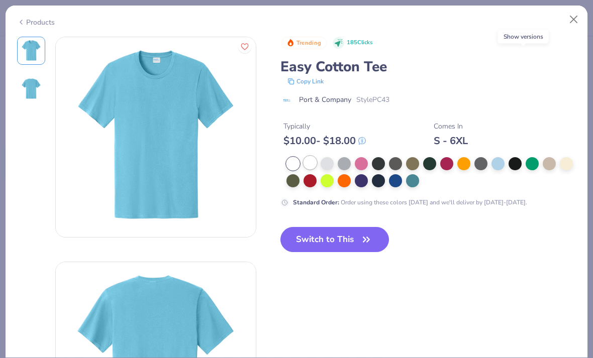
click at [314, 158] on div at bounding box center [309, 162] width 13 height 13
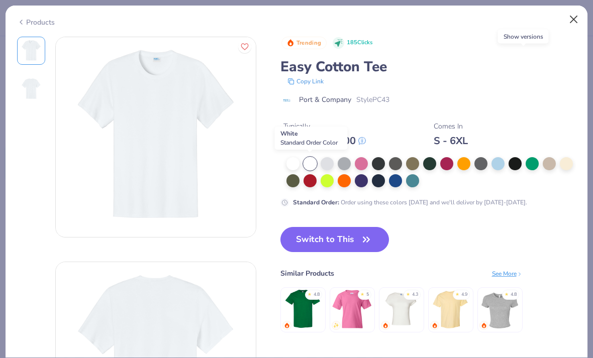
click at [571, 27] on button "Close" at bounding box center [573, 19] width 19 height 19
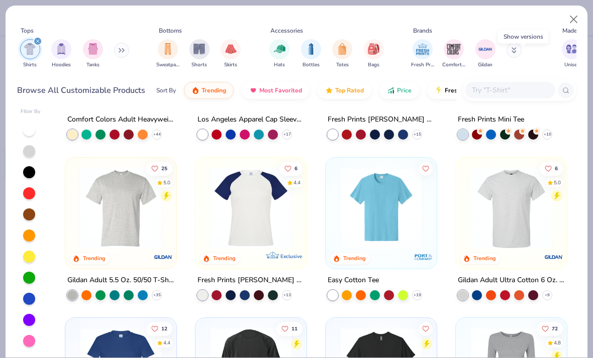
click at [561, 17] on div "Tops Shirts Hoodies Tanks Bottoms Sweatpants Shorts Skirts Accessories Hats Bot…" at bounding box center [296, 46] width 559 height 59
click at [568, 19] on button "Close" at bounding box center [573, 19] width 19 height 19
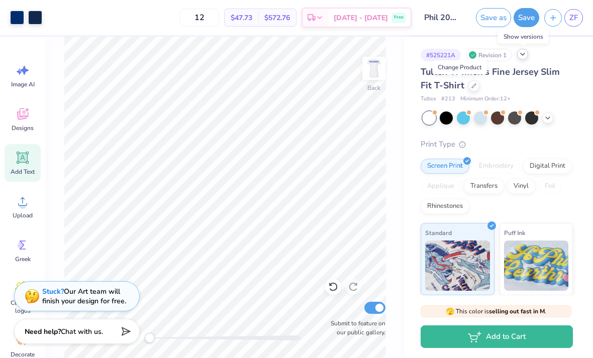
click at [109, 298] on div "Stuck? Our Art team will finish your design for free." at bounding box center [84, 296] width 84 height 19
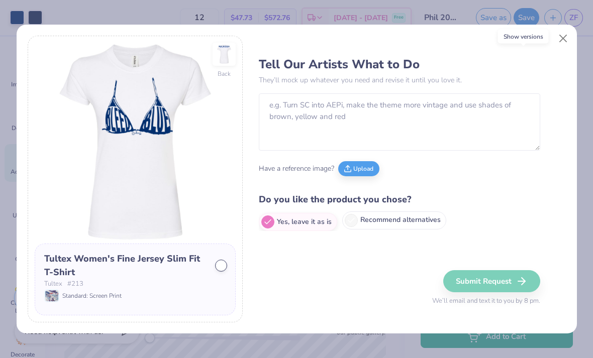
click at [421, 219] on label "Recommend alternatives" at bounding box center [394, 220] width 104 height 18
click at [265, 219] on input "Recommend alternatives" at bounding box center [262, 221] width 7 height 7
radio input "true"
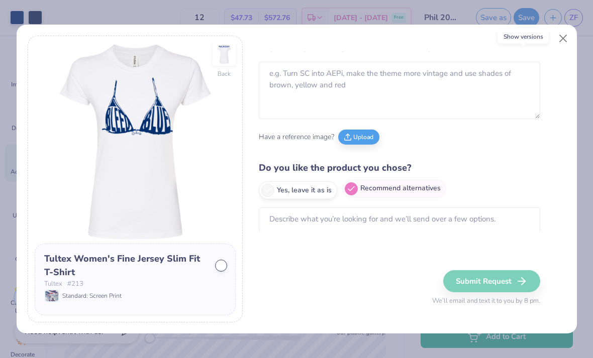
scroll to position [31, 0]
click at [470, 222] on textarea at bounding box center [399, 225] width 281 height 35
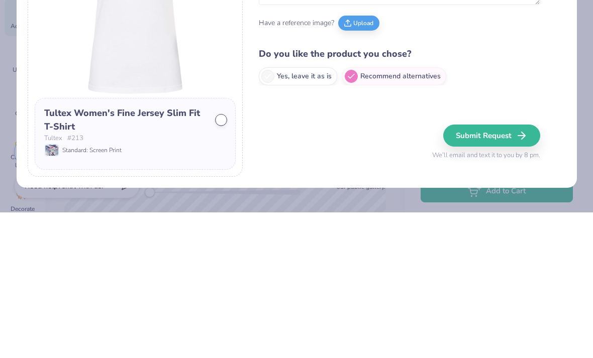
scroll to position [0, 0]
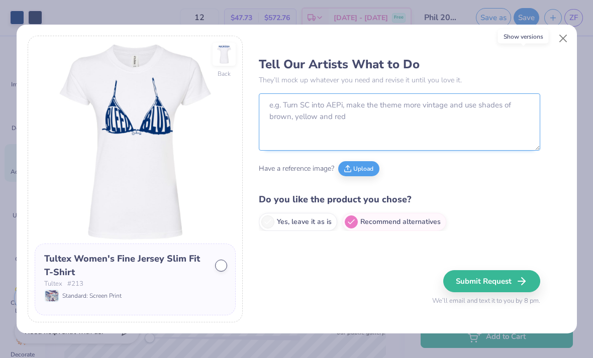
type textarea "other t-shirts that will come by [DATE] and are less than 30$ each"
click at [372, 112] on textarea at bounding box center [399, 121] width 281 height 57
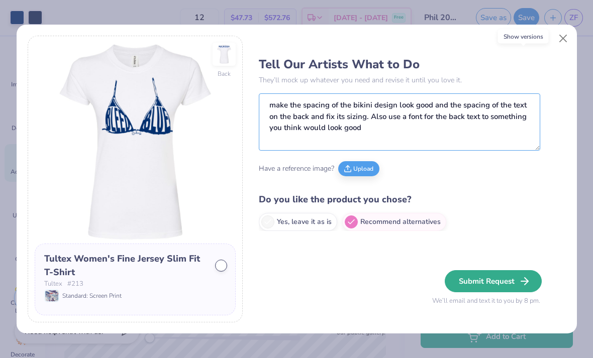
type textarea "make the spacing of the bikini design look good and the spacing of the text on …"
click at [508, 288] on button "Submit Request" at bounding box center [492, 281] width 97 height 22
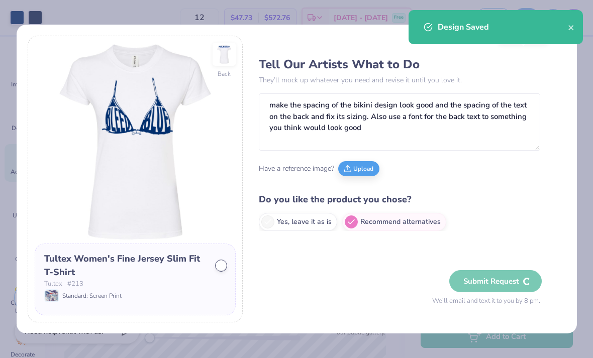
radio input "true"
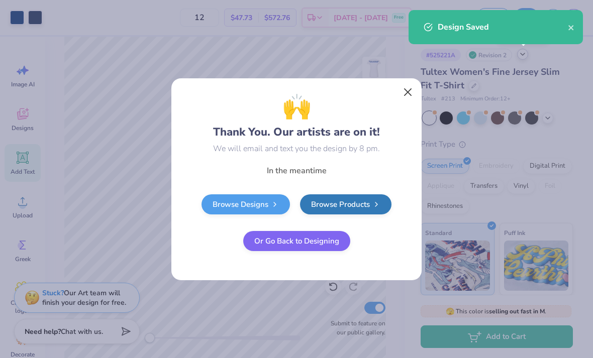
click at [401, 100] on button "Close" at bounding box center [407, 91] width 19 height 19
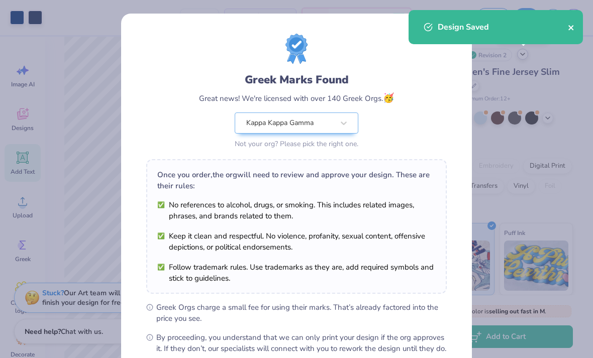
click at [569, 30] on icon "close" at bounding box center [570, 28] width 7 height 8
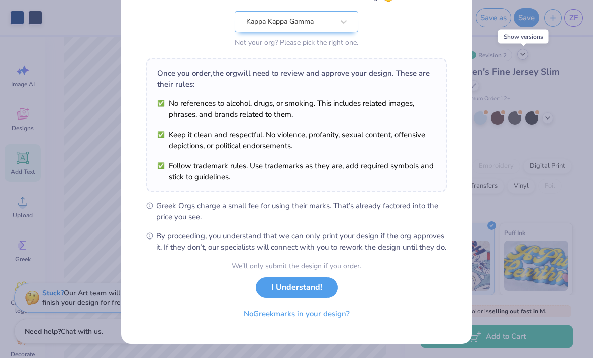
scroll to position [112, 0]
click at [312, 287] on button "I Understand!" at bounding box center [297, 285] width 82 height 21
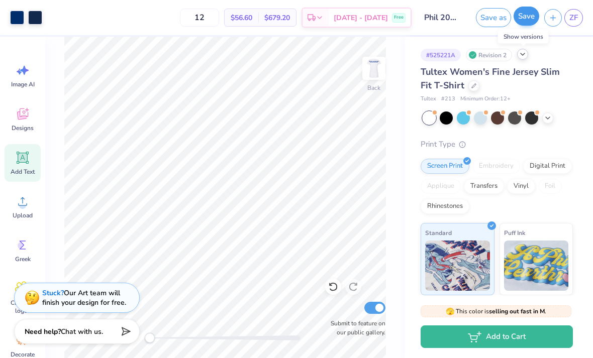
click at [527, 16] on button "Save" at bounding box center [526, 16] width 26 height 19
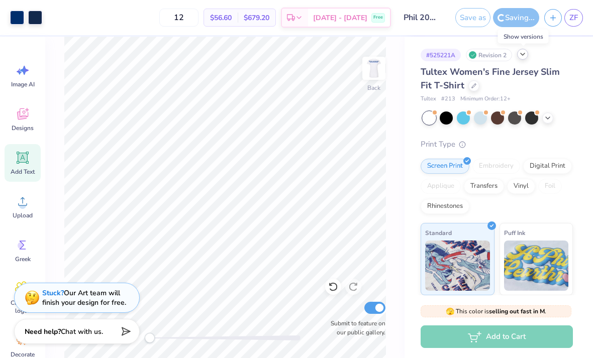
click at [427, 23] on input "Phil 2025" at bounding box center [420, 18] width 49 height 20
click at [416, 15] on input "Phil 2025" at bounding box center [420, 18] width 49 height 20
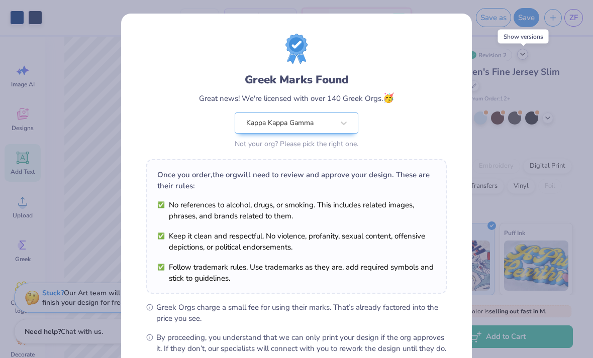
click at [533, 100] on div "Greek Marks Found Great news! We're licensed with over 140 Greek Orgs. 🥳 Kappa …" at bounding box center [296, 179] width 593 height 358
click at [542, 66] on div "Greek Marks Found Great news! We're licensed with over 140 Greek Orgs. 🥳 Kappa …" at bounding box center [296, 179] width 593 height 358
click at [523, 82] on div "Greek Marks Found Great news! We're licensed with over 140 Greek Orgs. 🥳 Kappa …" at bounding box center [296, 179] width 593 height 358
